Goal: Task Accomplishment & Management: Manage account settings

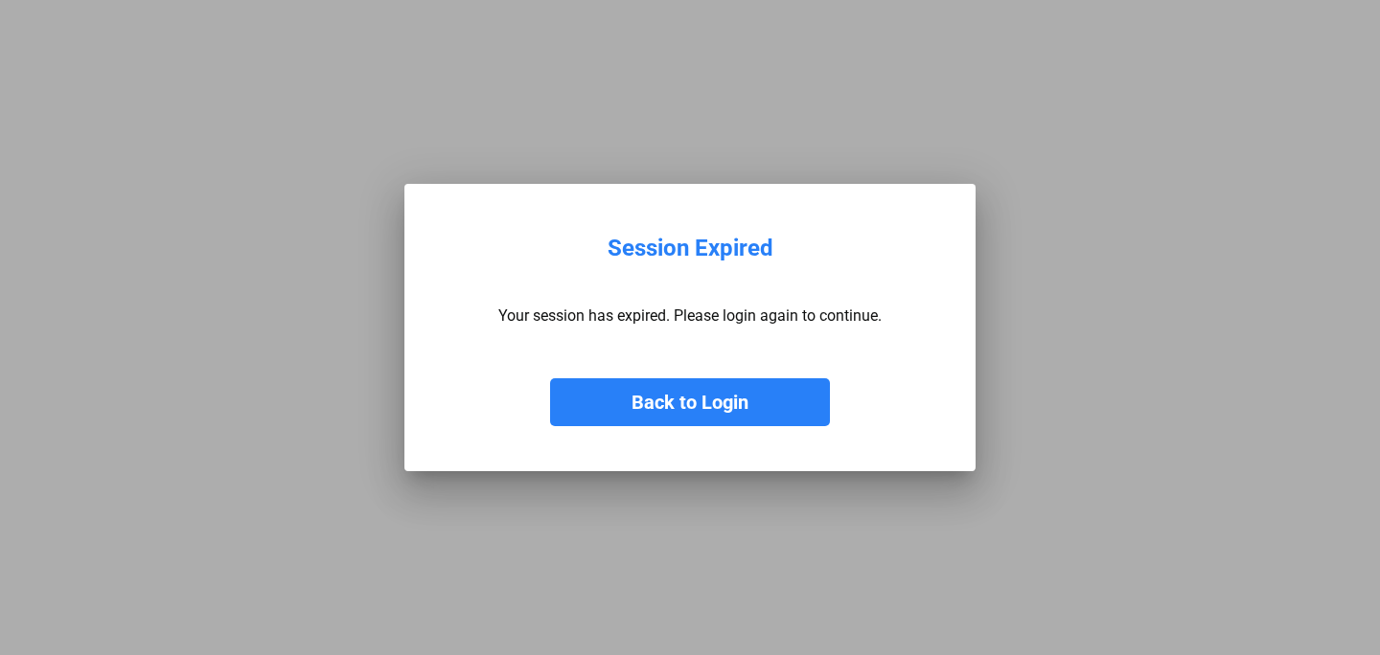
click at [673, 396] on button "Back to Login" at bounding box center [690, 402] width 280 height 48
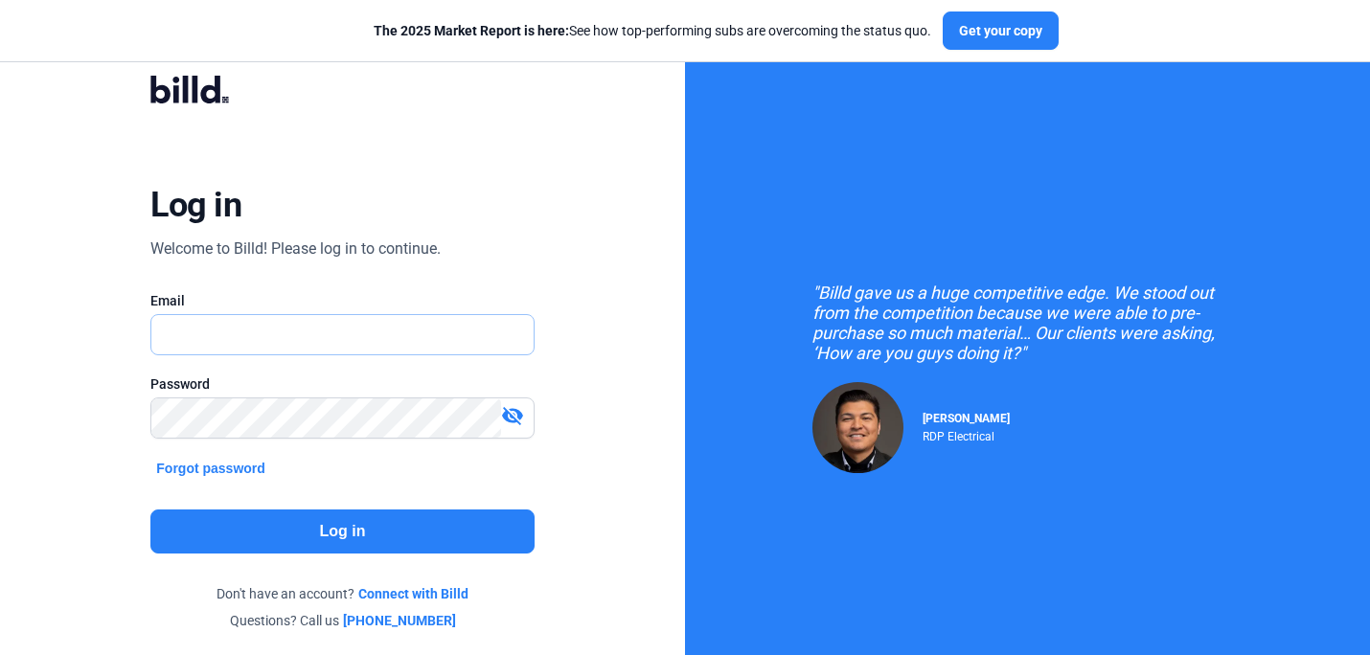
type input "[PERSON_NAME][EMAIL_ADDRESS][DOMAIN_NAME]"
click at [311, 517] on button "Log in" at bounding box center [341, 532] width 383 height 44
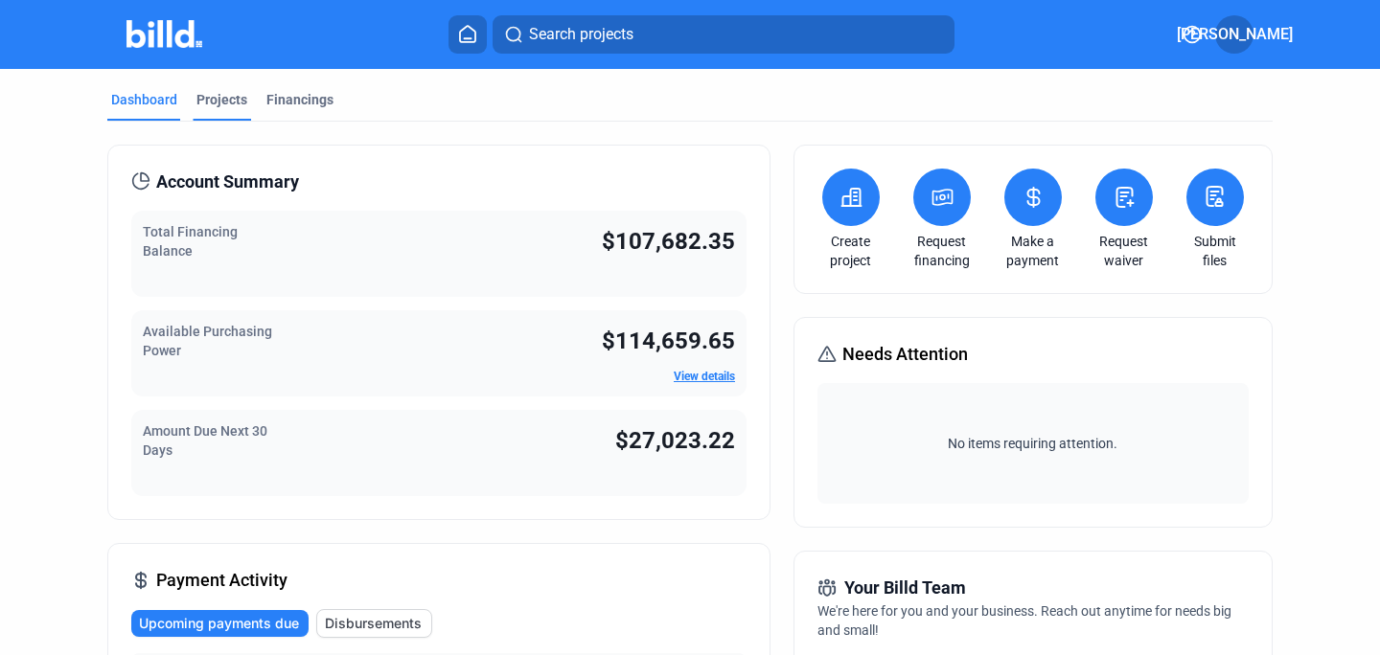
click at [212, 101] on div "Projects" at bounding box center [221, 99] width 51 height 19
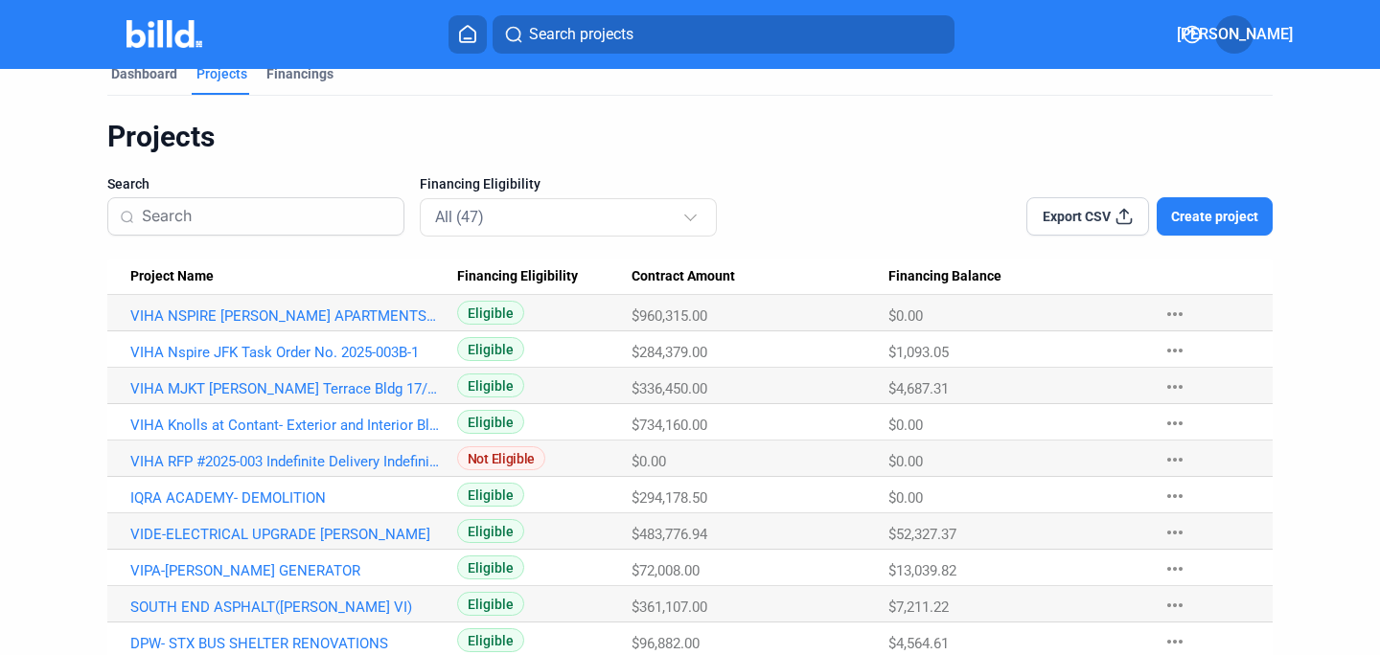
scroll to position [36, 0]
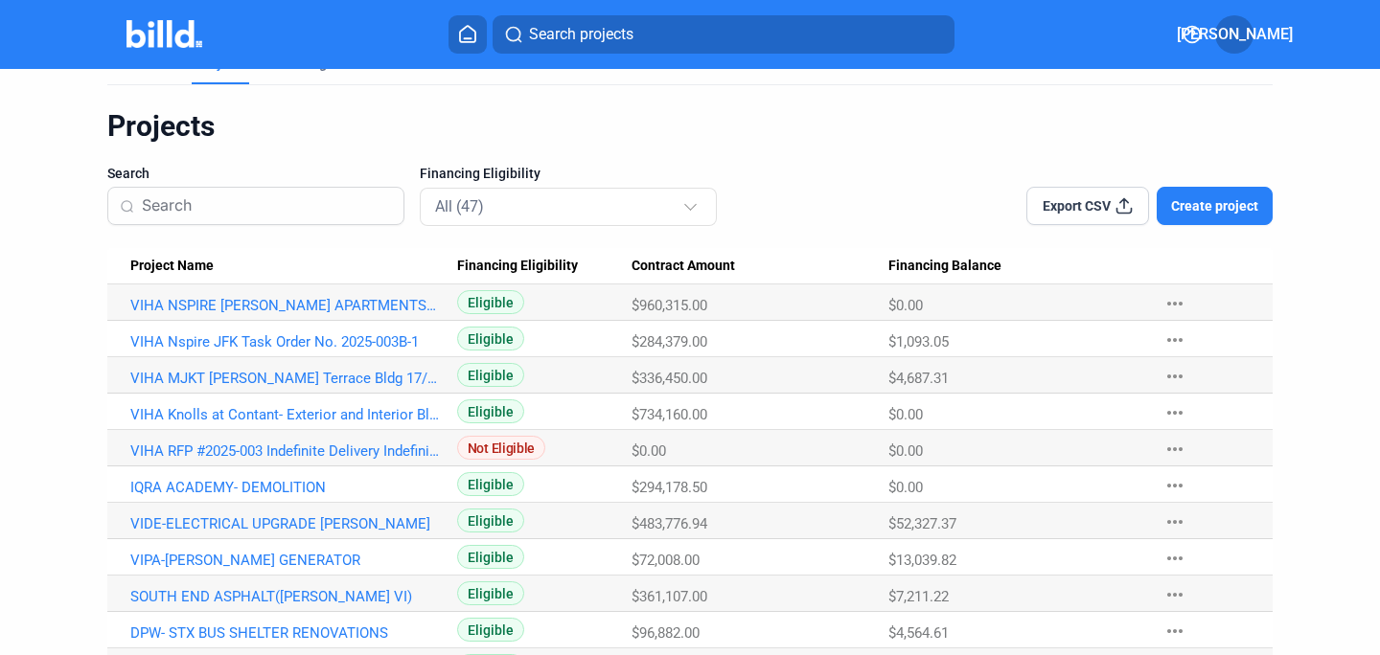
click at [143, 314] on link "VIHA Nspire JFK Task Order No. 2025-003B-1" at bounding box center [284, 305] width 309 height 17
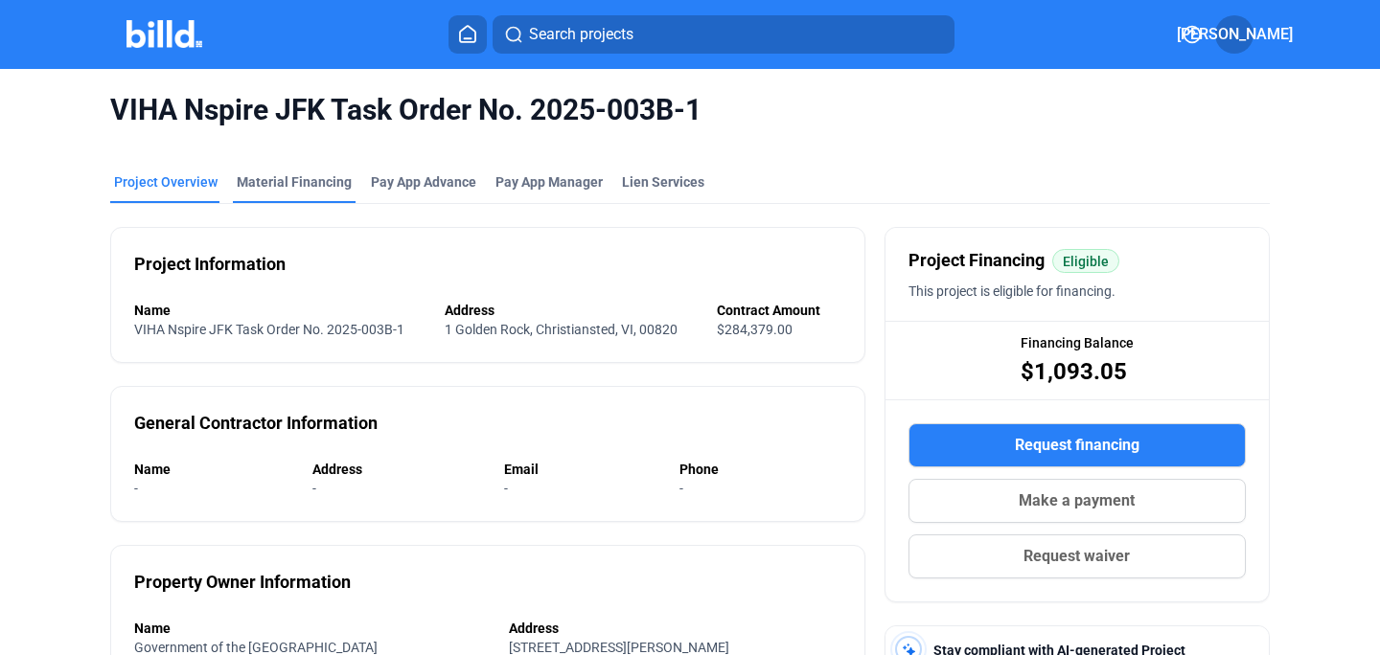
click at [296, 182] on div "Material Financing" at bounding box center [294, 181] width 115 height 19
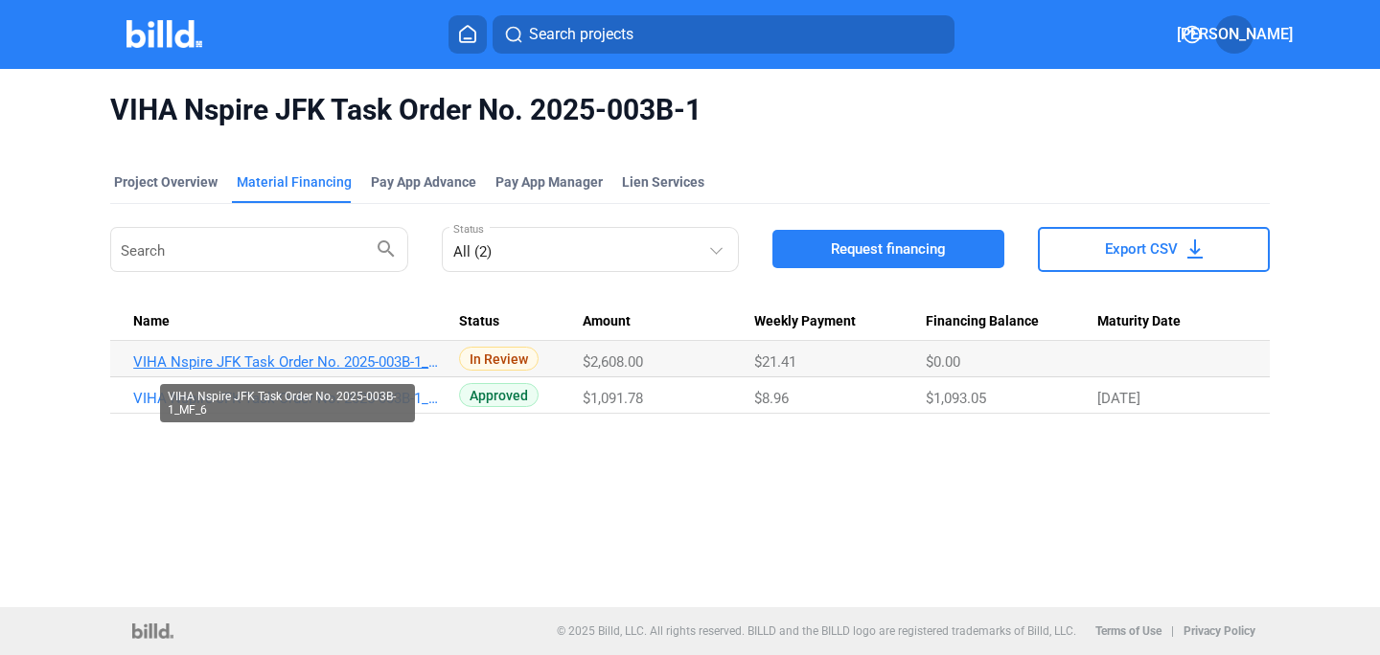
click at [253, 357] on link "VIHA Nspire JFK Task Order No. 2025-003B-1_MF_6" at bounding box center [287, 362] width 309 height 17
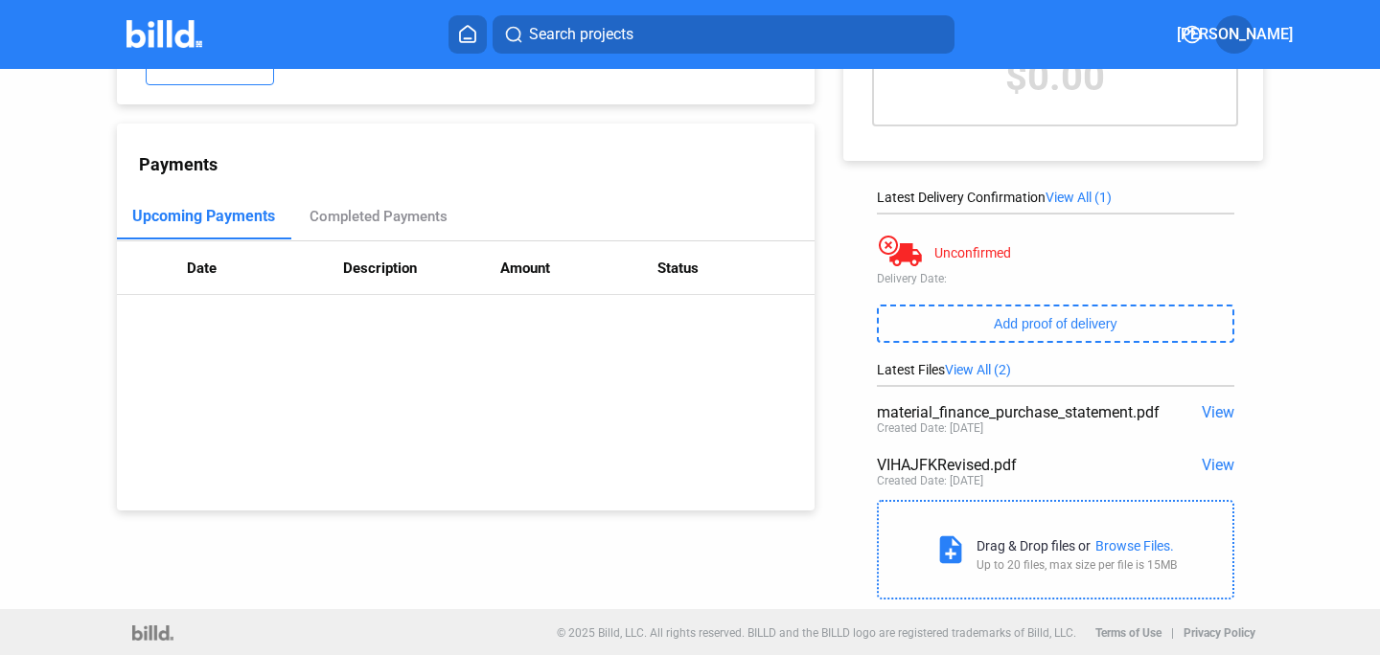
scroll to position [170, 0]
click at [941, 457] on div "VIHAJFKRevised.pdf" at bounding box center [1020, 463] width 286 height 18
click at [1208, 456] on span "View" at bounding box center [1217, 463] width 33 height 18
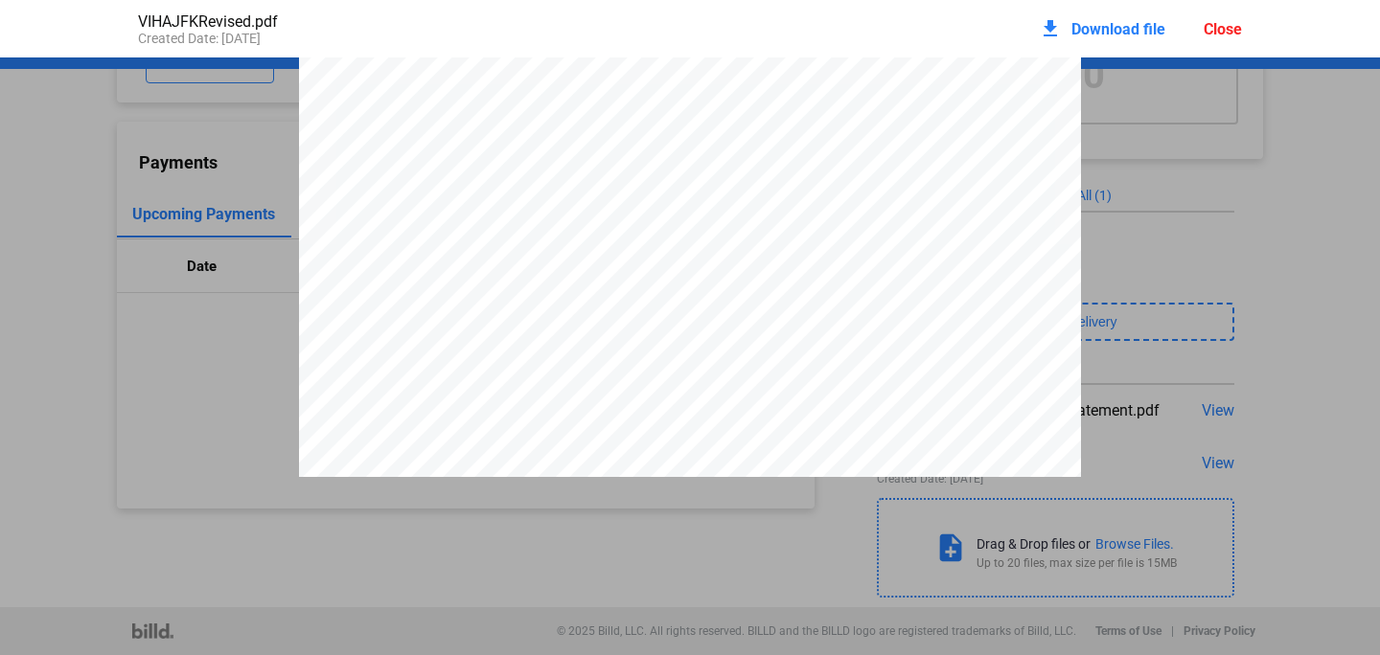
scroll to position [0, 0]
